Goal: Information Seeking & Learning: Understand process/instructions

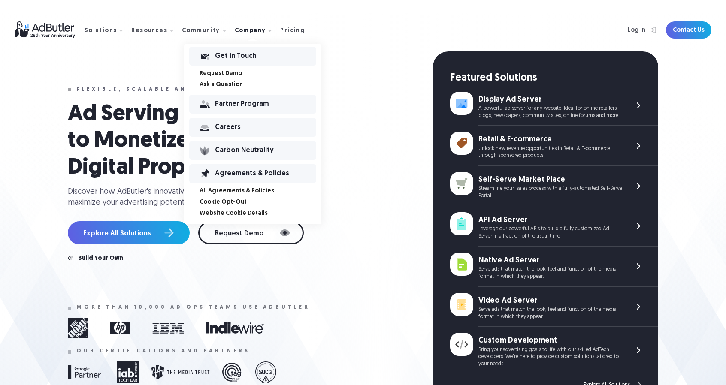
click at [228, 177] on div "Agreements & Policies" at bounding box center [265, 174] width 101 height 6
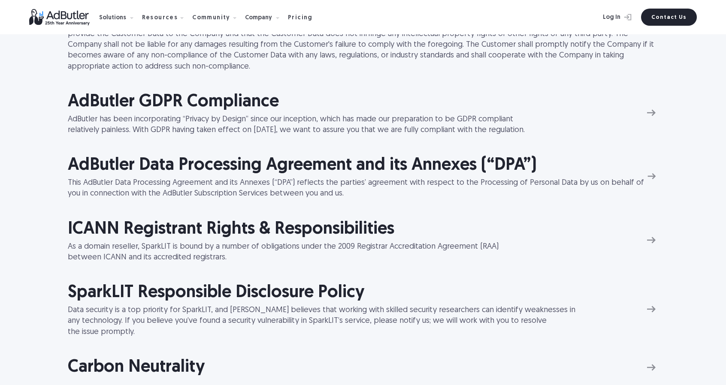
scroll to position [863, 0]
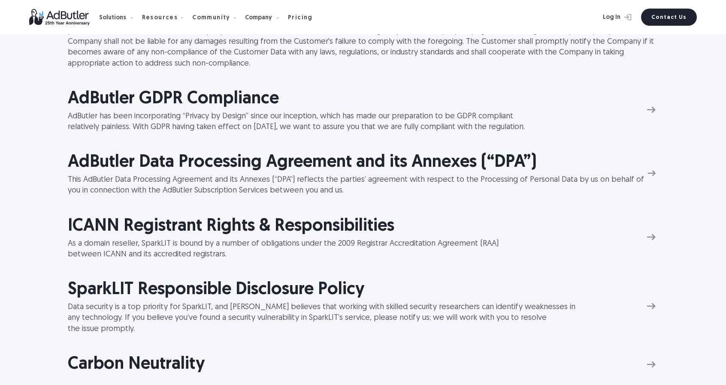
click at [98, 163] on h2 "AdButler Data Processing Agreement and its Annexes (“DPA”)" at bounding box center [356, 163] width 577 height 24
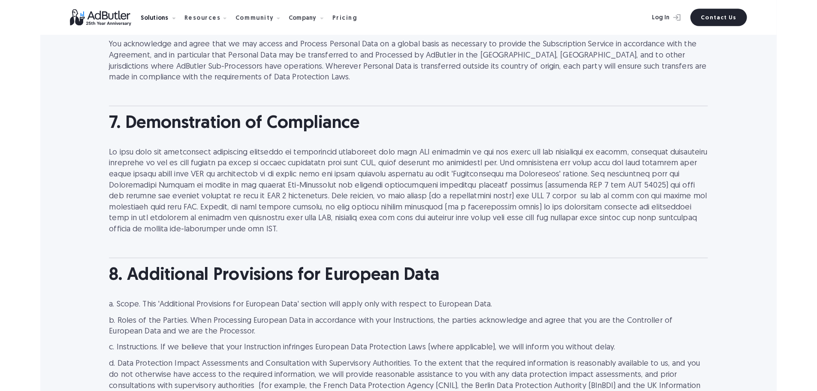
scroll to position [1862, 0]
